Goal: Task Accomplishment & Management: Complete application form

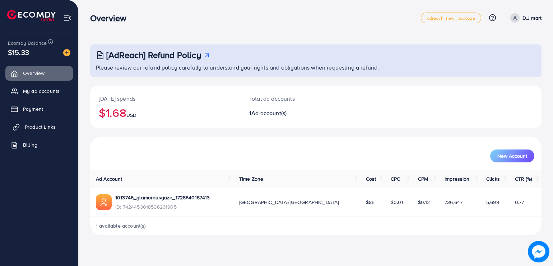
click at [48, 131] on link "Product Links" at bounding box center [39, 127] width 68 height 14
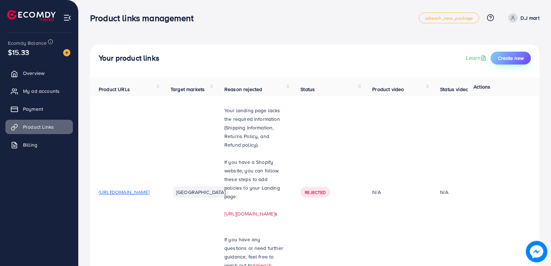
click at [518, 59] on span "Create new" at bounding box center [511, 58] width 26 height 7
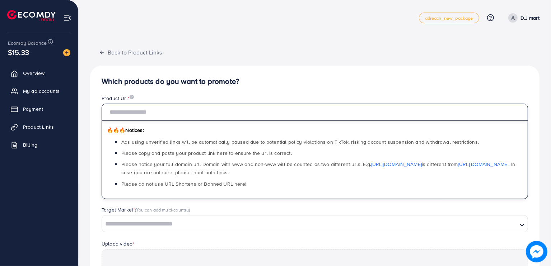
click at [296, 116] on input "text" at bounding box center [315, 112] width 427 height 17
paste input "**********"
type input "**********"
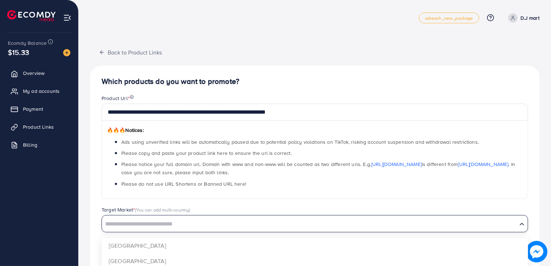
click at [239, 227] on input "Search for option" at bounding box center [310, 224] width 414 height 11
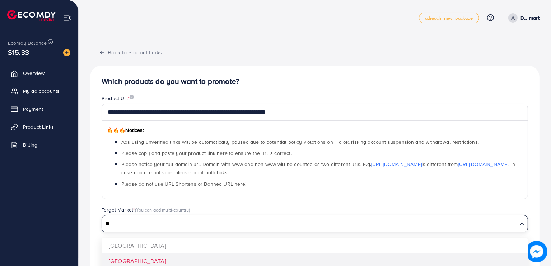
type input "**"
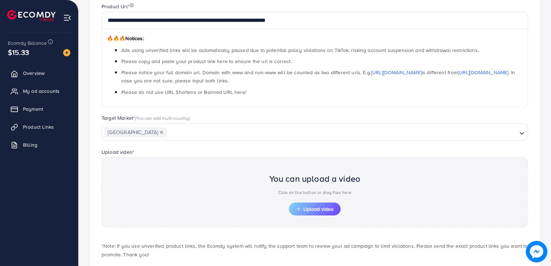
scroll to position [93, 0]
click at [299, 211] on button "Upload video" at bounding box center [315, 208] width 52 height 13
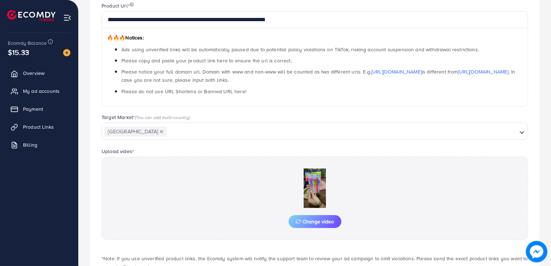
scroll to position [142, 0]
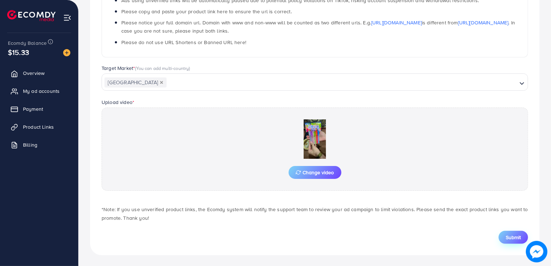
click at [512, 238] on span "Submit" at bounding box center [513, 237] width 15 height 7
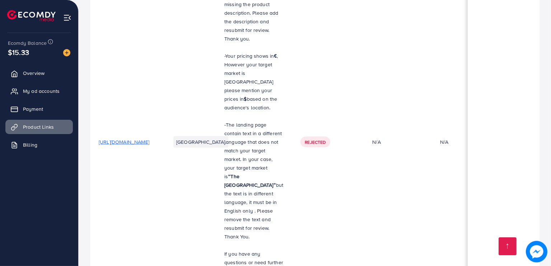
scroll to position [615, 0]
click at [39, 144] on span "Billing" at bounding box center [32, 144] width 14 height 7
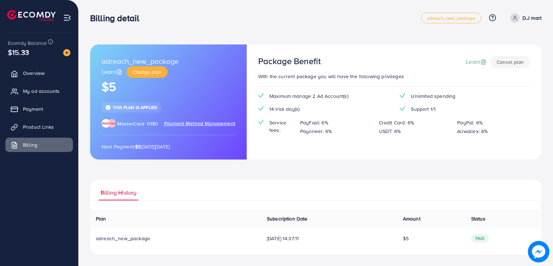
click at [180, 121] on span "Payment Method Management" at bounding box center [199, 124] width 71 height 8
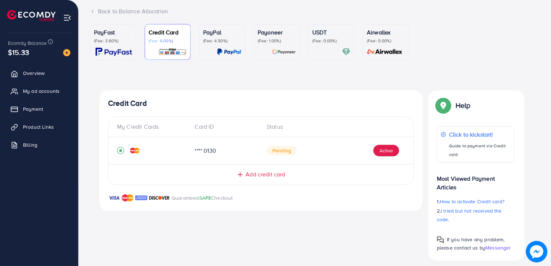
scroll to position [52, 0]
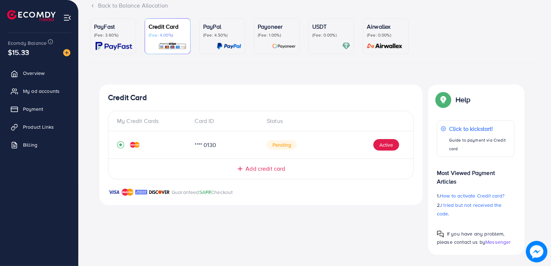
click at [263, 168] on span "Add credit card" at bounding box center [265, 169] width 39 height 8
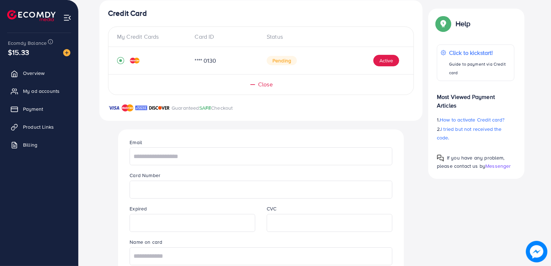
scroll to position [136, 0]
click at [218, 161] on input "text" at bounding box center [261, 156] width 262 height 18
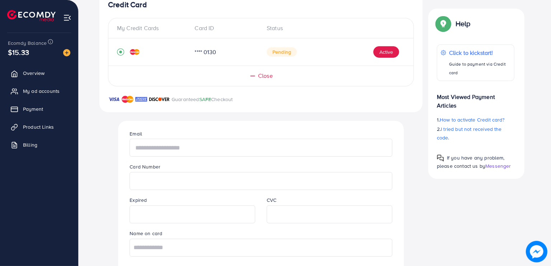
scroll to position [144, 0]
click at [199, 152] on input "text" at bounding box center [261, 149] width 262 height 18
click at [266, 76] on span "Close" at bounding box center [265, 77] width 15 height 8
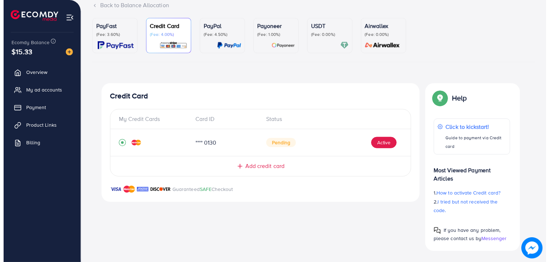
scroll to position [56, 0]
